Goal: Find specific page/section: Find specific page/section

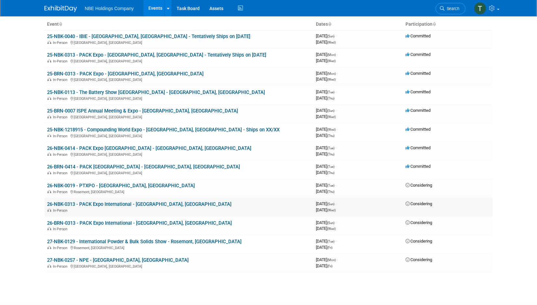
scroll to position [34, 0]
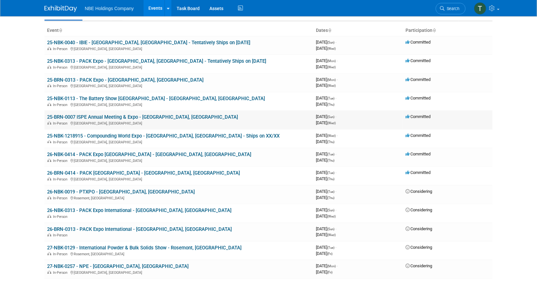
click at [105, 117] on link "25-BRN-0007 ISPE Annual Meeting & Expo - [GEOGRAPHIC_DATA], [GEOGRAPHIC_DATA]" at bounding box center [142, 117] width 191 height 6
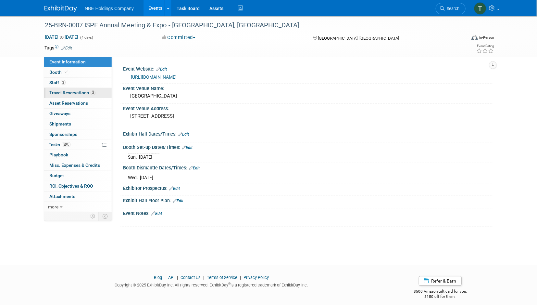
click at [76, 91] on span "Travel Reservations 3" at bounding box center [72, 92] width 46 height 5
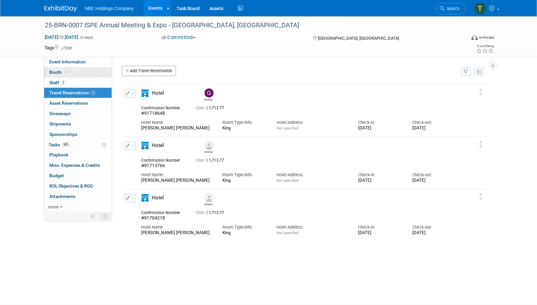
click at [57, 72] on span "Booth" at bounding box center [59, 72] width 20 height 5
